Goal: Navigation & Orientation: Find specific page/section

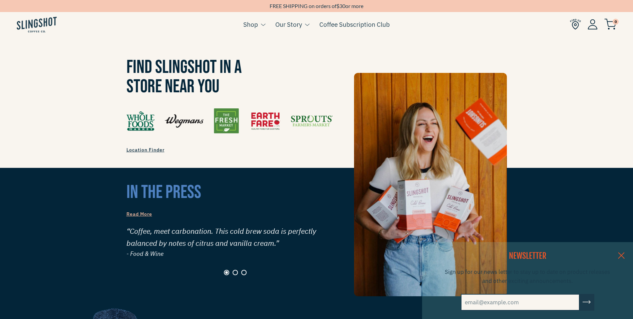
scroll to position [601, 0]
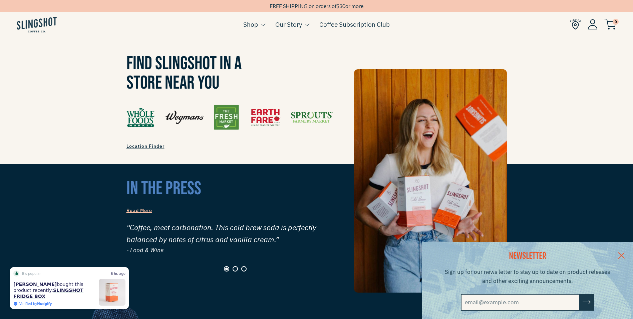
click at [623, 249] on link at bounding box center [621, 255] width 23 height 26
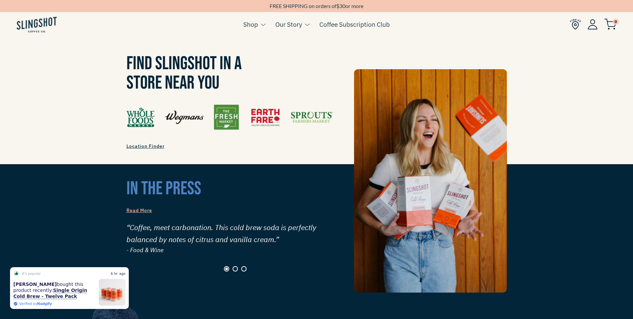
click at [151, 143] on span "Location Finder" at bounding box center [146, 146] width 38 height 6
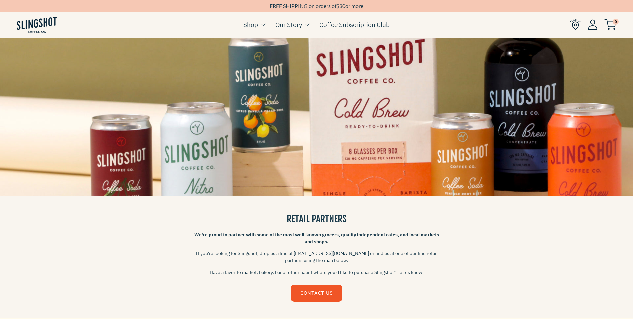
click at [579, 23] on img at bounding box center [575, 24] width 11 height 11
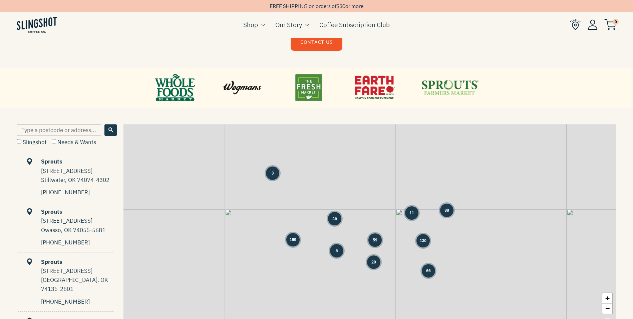
scroll to position [267, 0]
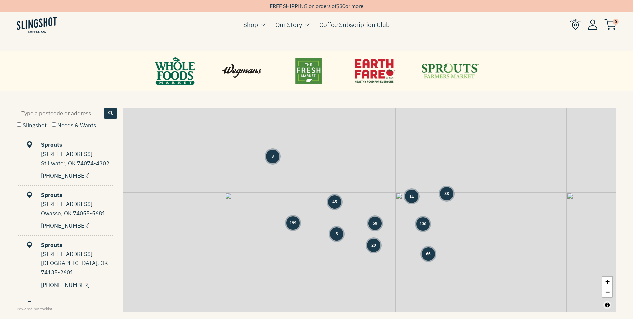
click at [449, 193] on span "88" at bounding box center [447, 193] width 4 height 6
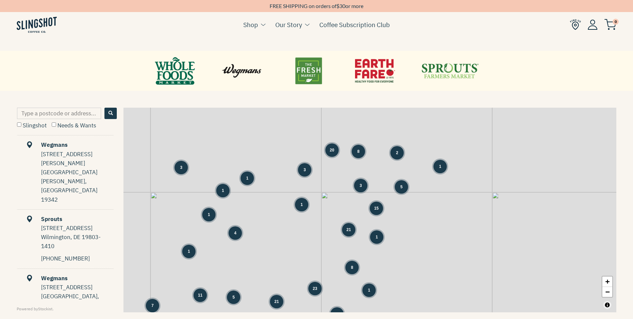
click at [436, 163] on div "1" at bounding box center [440, 166] width 13 height 13
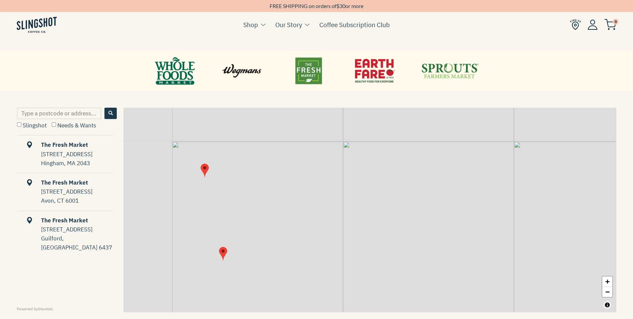
drag, startPoint x: 341, startPoint y: 246, endPoint x: 411, endPoint y: 141, distance: 126.1
click at [411, 141] on div "+ −" at bounding box center [370, 210] width 493 height 204
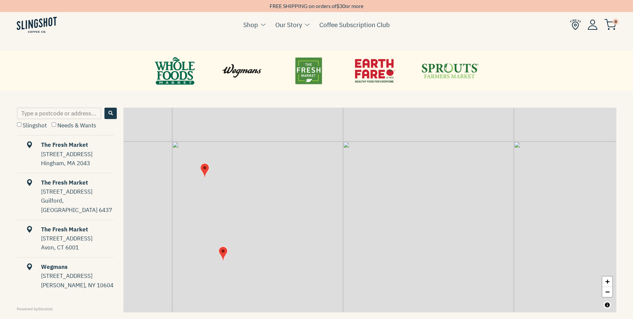
click at [205, 168] on img "Map" at bounding box center [204, 170] width 9 height 14
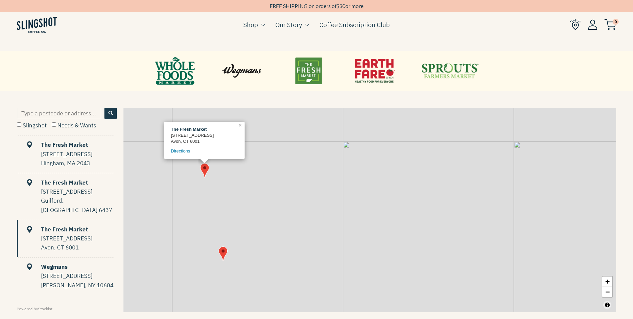
click at [224, 251] on img "Map" at bounding box center [223, 253] width 9 height 14
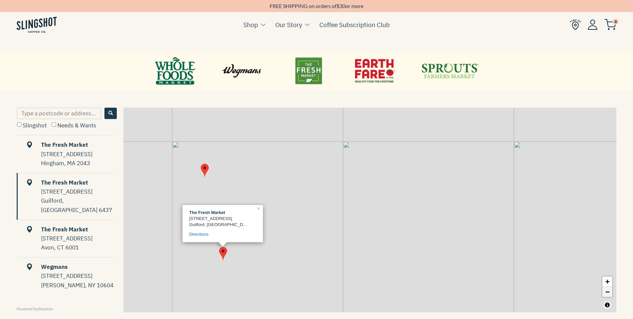
click at [611, 293] on link "−" at bounding box center [608, 291] width 10 height 10
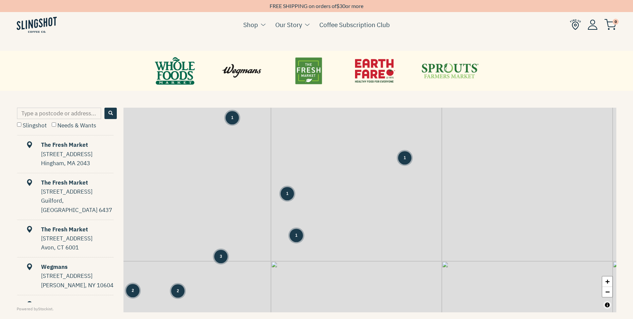
click at [235, 123] on div "1" at bounding box center [232, 117] width 13 height 13
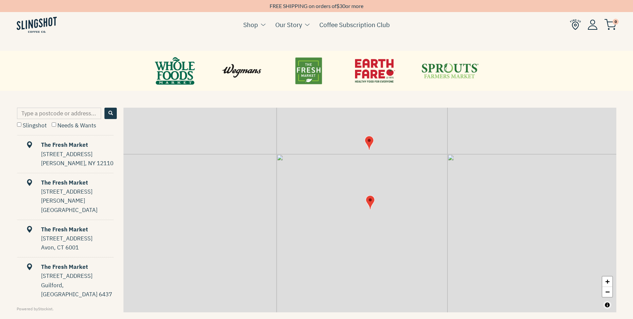
click at [257, 72] on link at bounding box center [242, 71] width 40 height 30
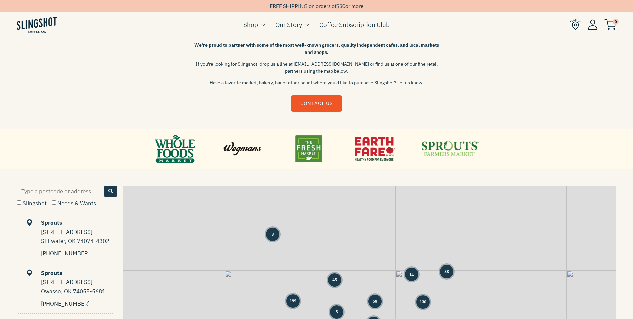
scroll to position [200, 0]
